Goal: Transaction & Acquisition: Purchase product/service

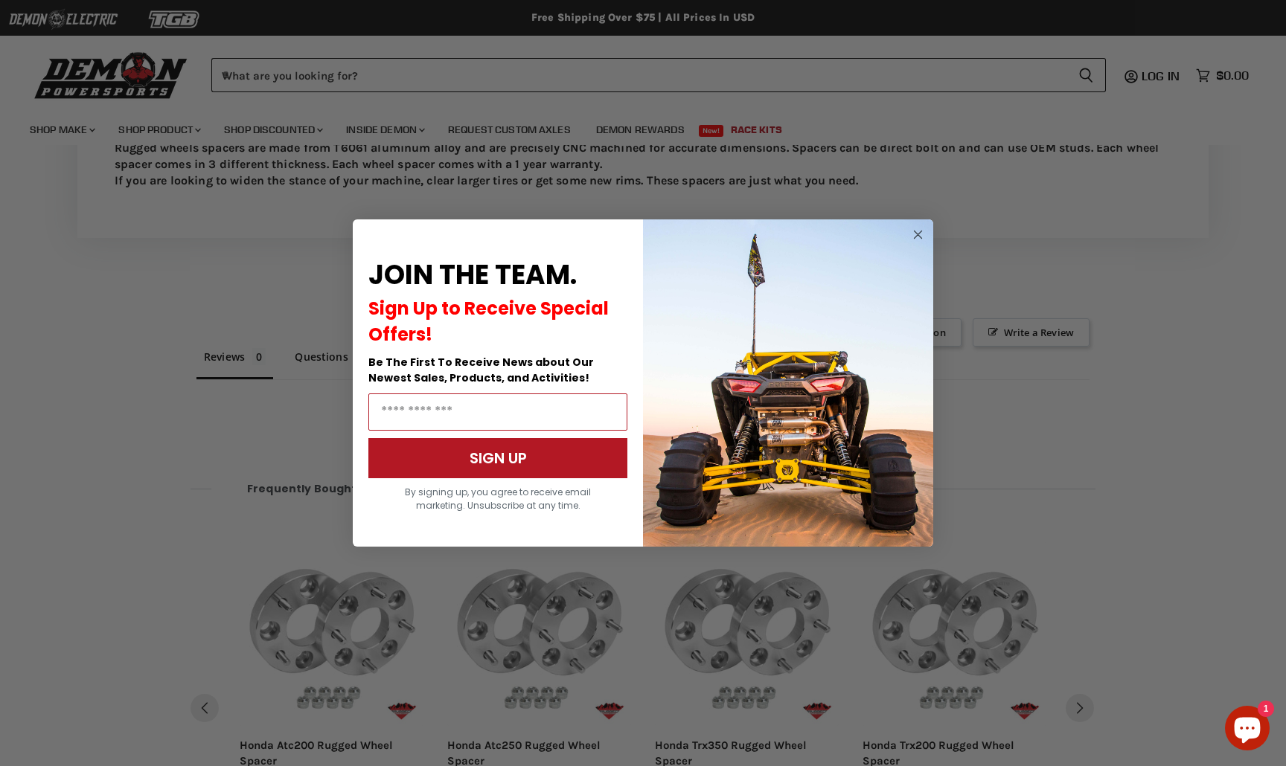
scroll to position [1285, 0]
